Goal: Browse casually: Explore the website without a specific task or goal

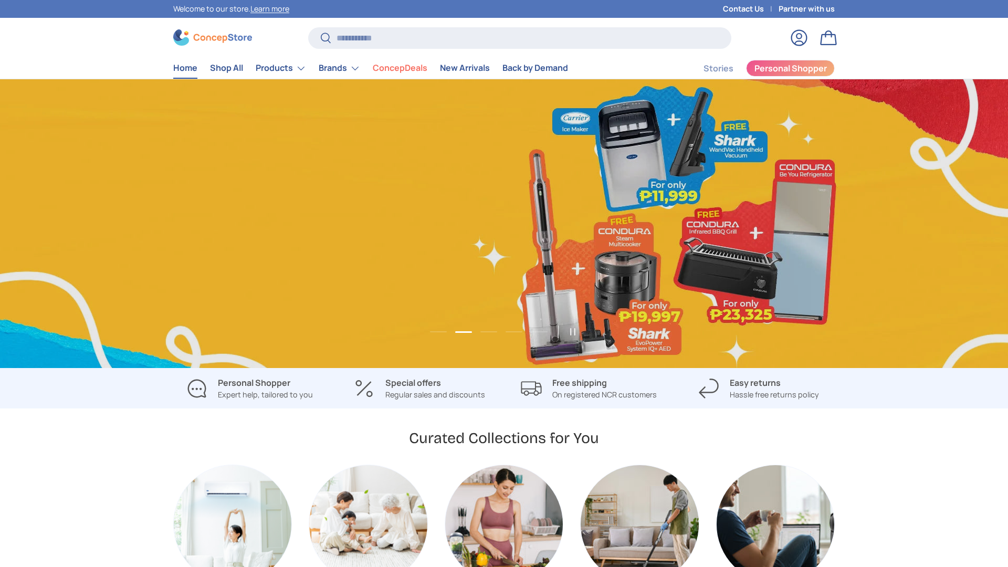
scroll to position [0, 1008]
